Goal: Task Accomplishment & Management: Manage account settings

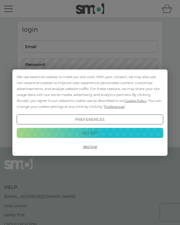
click at [100, 131] on button "Accept" at bounding box center [90, 133] width 147 height 10
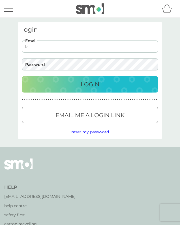
type input "l"
type input "laurenjones495@gmail.com"
click at [90, 84] on button "Login" at bounding box center [90, 84] width 136 height 16
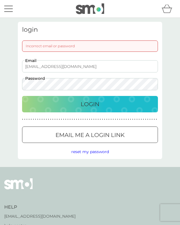
click at [90, 104] on button "Login" at bounding box center [90, 104] width 136 height 16
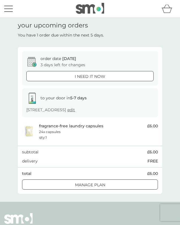
click at [83, 184] on div at bounding box center [83, 185] width 2 height 2
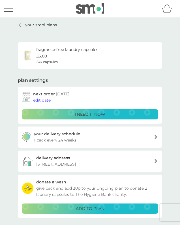
click at [43, 98] on span "edit date" at bounding box center [42, 100] width 18 height 5
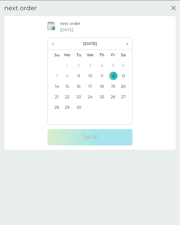
click at [128, 42] on th "›" at bounding box center [125, 43] width 13 height 12
click at [67, 64] on td "1" at bounding box center [68, 65] width 12 height 10
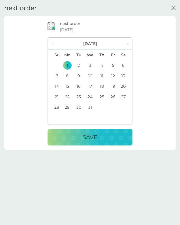
click at [90, 135] on p "Save" at bounding box center [90, 137] width 15 height 9
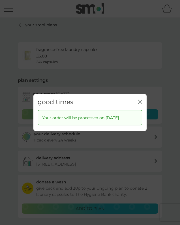
click at [139, 101] on icon "close" at bounding box center [139, 102] width 2 height 4
